Goal: Task Accomplishment & Management: Manage account settings

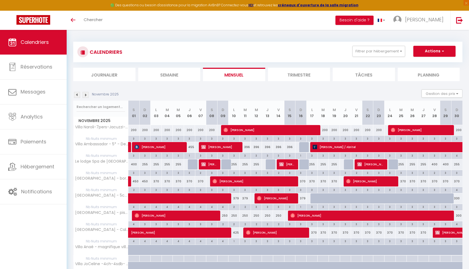
click at [77, 97] on img at bounding box center [77, 95] width 6 height 6
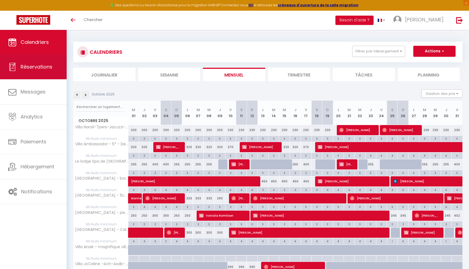
click at [46, 59] on link "Réservations" at bounding box center [33, 67] width 67 height 25
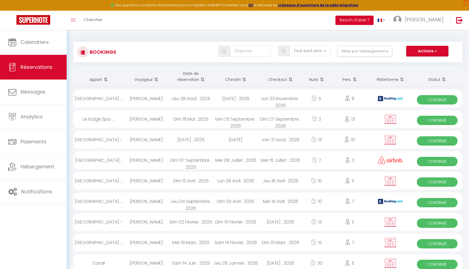
click at [187, 78] on th "Date de réservation" at bounding box center [191, 76] width 45 height 21
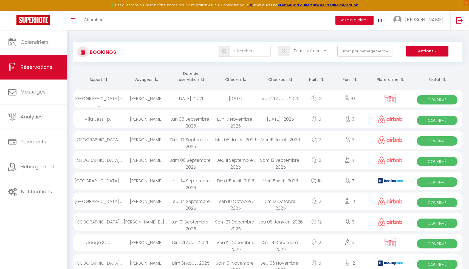
click at [223, 98] on div "[DATE]" at bounding box center [235, 99] width 45 height 18
select select "OK"
select select "KO"
select select "0"
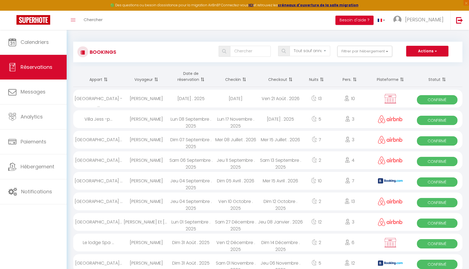
select select "1"
select select
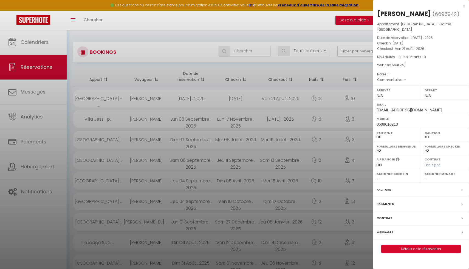
select select "22792"
click at [399, 252] on link "Détails de la réservation" at bounding box center [420, 248] width 79 height 7
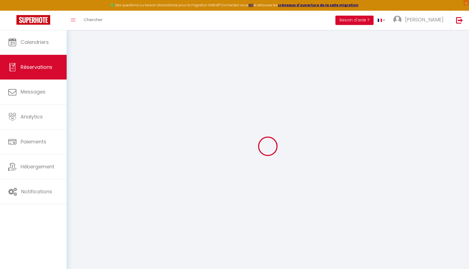
select select
checkbox input "false"
select select
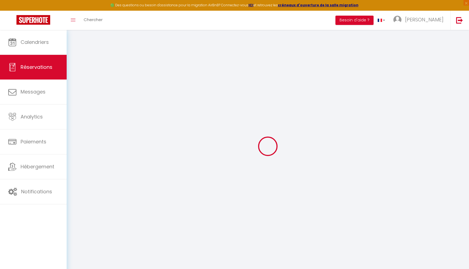
checkbox input "false"
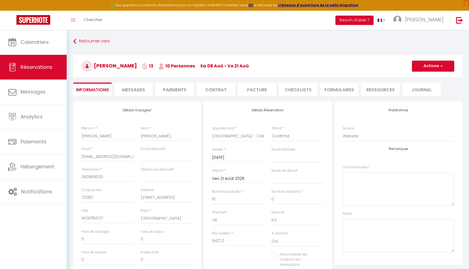
type input "104"
select select
checkbox input "false"
select select
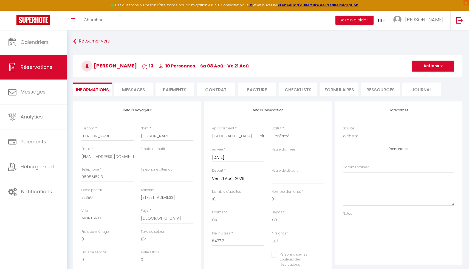
select select
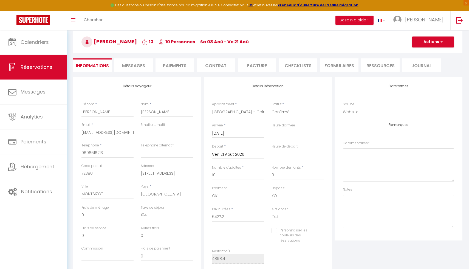
scroll to position [75, 0]
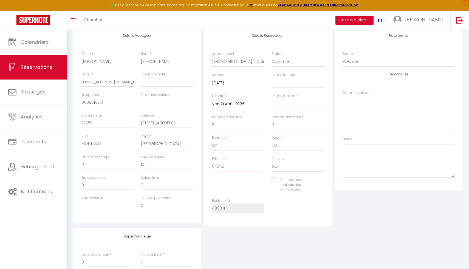
drag, startPoint x: 225, startPoint y: 166, endPoint x: 204, endPoint y: 166, distance: 20.6
click at [204, 166] on div "Détails Réservation Appartement * Villa Ambassador - 5* - De 4 à 20 pers Le lod…" at bounding box center [268, 126] width 128 height 199
